Goal: Task Accomplishment & Management: Manage account settings

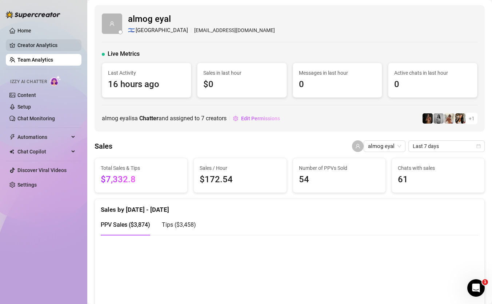
click at [51, 48] on link "Creator Analytics" at bounding box center [46, 45] width 58 height 12
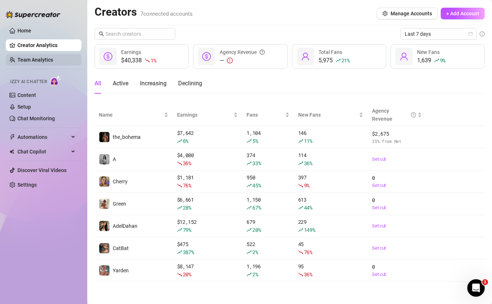
click at [47, 58] on link "Team Analytics" at bounding box center [35, 60] width 36 height 6
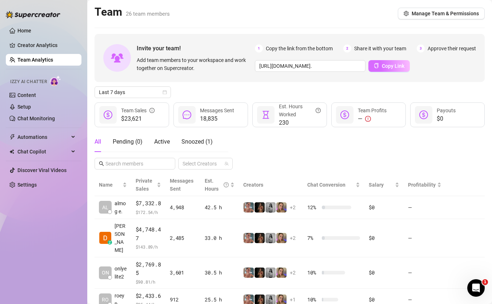
click at [384, 69] on button "Copy Link" at bounding box center [389, 66] width 41 height 12
click at [31, 31] on link "Home" at bounding box center [24, 31] width 14 height 6
